Goal: Communication & Community: Answer question/provide support

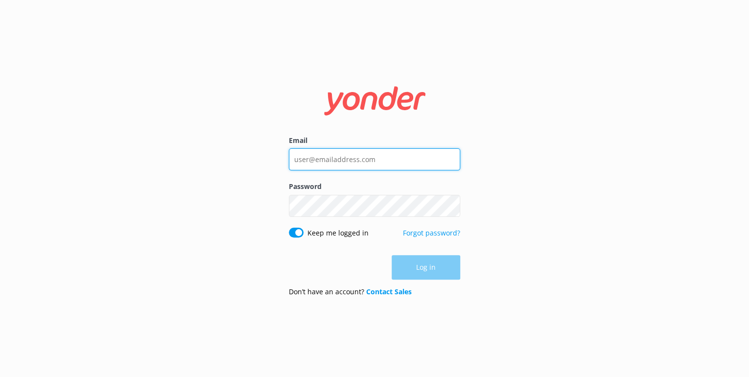
type input "[EMAIL_ADDRESS][DOMAIN_NAME]"
click at [427, 270] on div "Log in" at bounding box center [374, 267] width 171 height 24
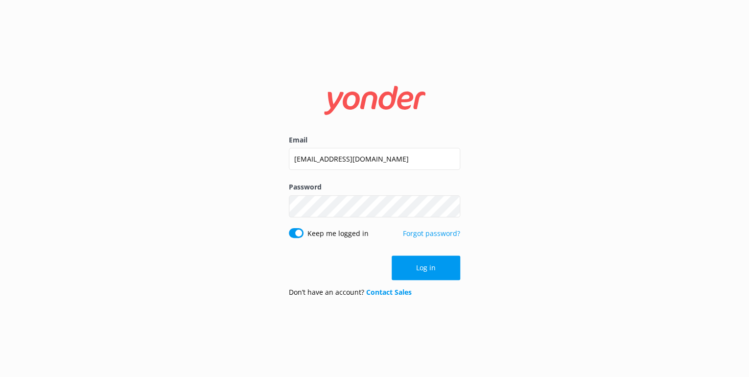
click at [412, 258] on button "Log in" at bounding box center [425, 267] width 69 height 24
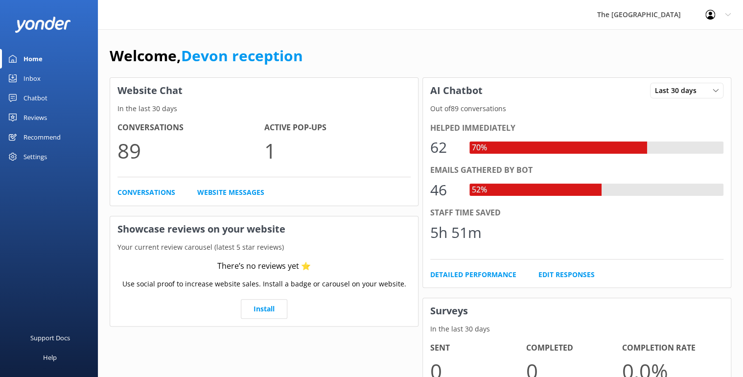
click at [37, 76] on div "Inbox" at bounding box center [31, 79] width 17 height 20
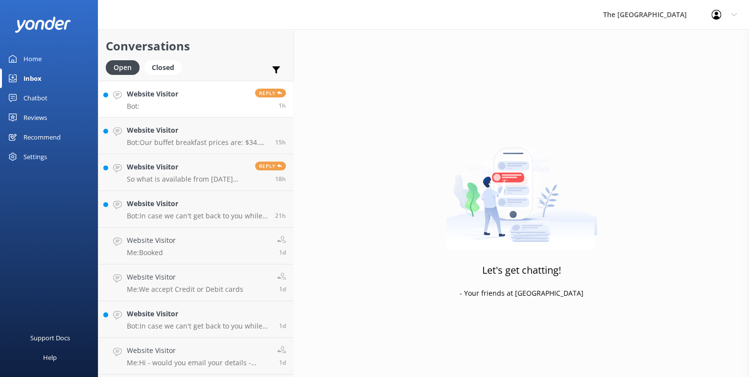
click at [143, 96] on h4 "Website Visitor" at bounding box center [152, 94] width 51 height 11
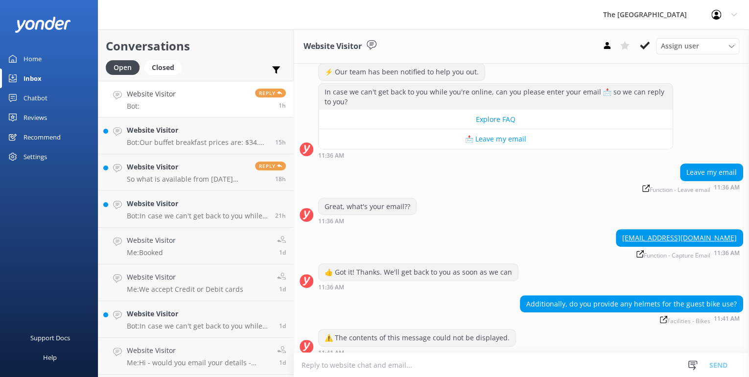
scroll to position [123, 0]
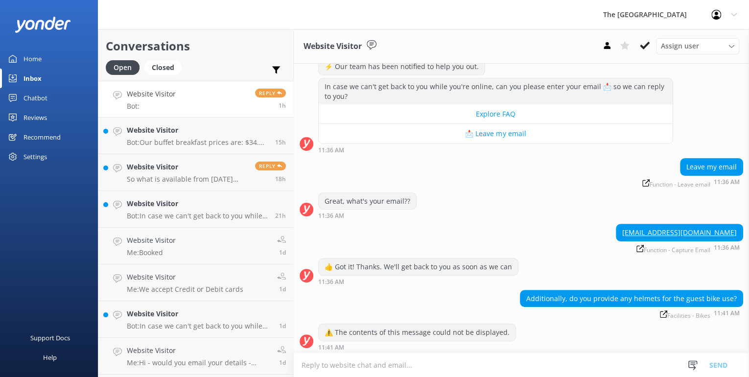
drag, startPoint x: 408, startPoint y: 365, endPoint x: 401, endPoint y: 364, distance: 6.9
click at [408, 365] on textarea at bounding box center [521, 365] width 455 height 24
type textarea "We do have helmets available for the bikes. You do need to provide your own gol…"
click at [710, 365] on button "Send" at bounding box center [718, 364] width 37 height 24
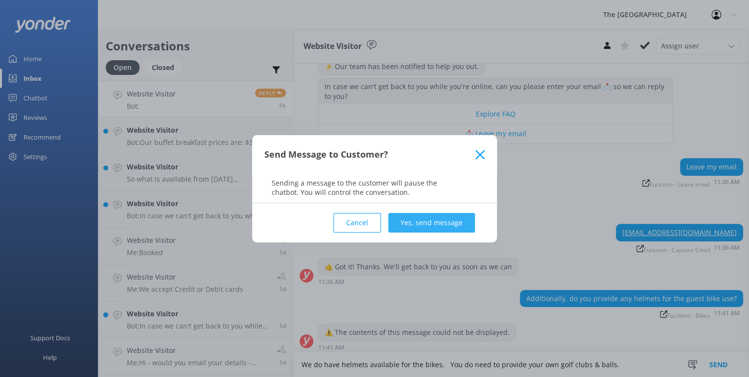
click at [430, 225] on button "Yes, send message" at bounding box center [431, 223] width 87 height 20
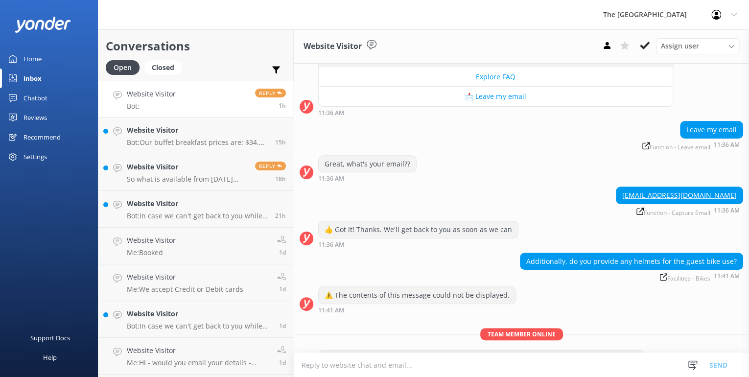
scroll to position [186, 0]
